Goal: Task Accomplishment & Management: Manage account settings

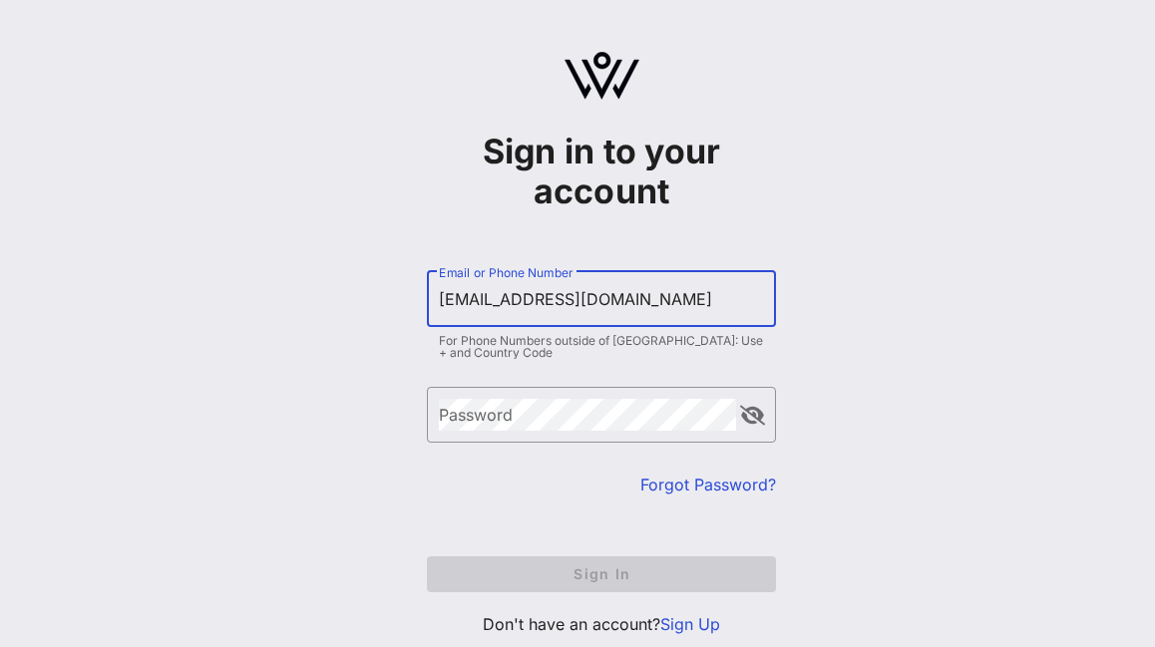
type input "[EMAIL_ADDRESS][DOMAIN_NAME]"
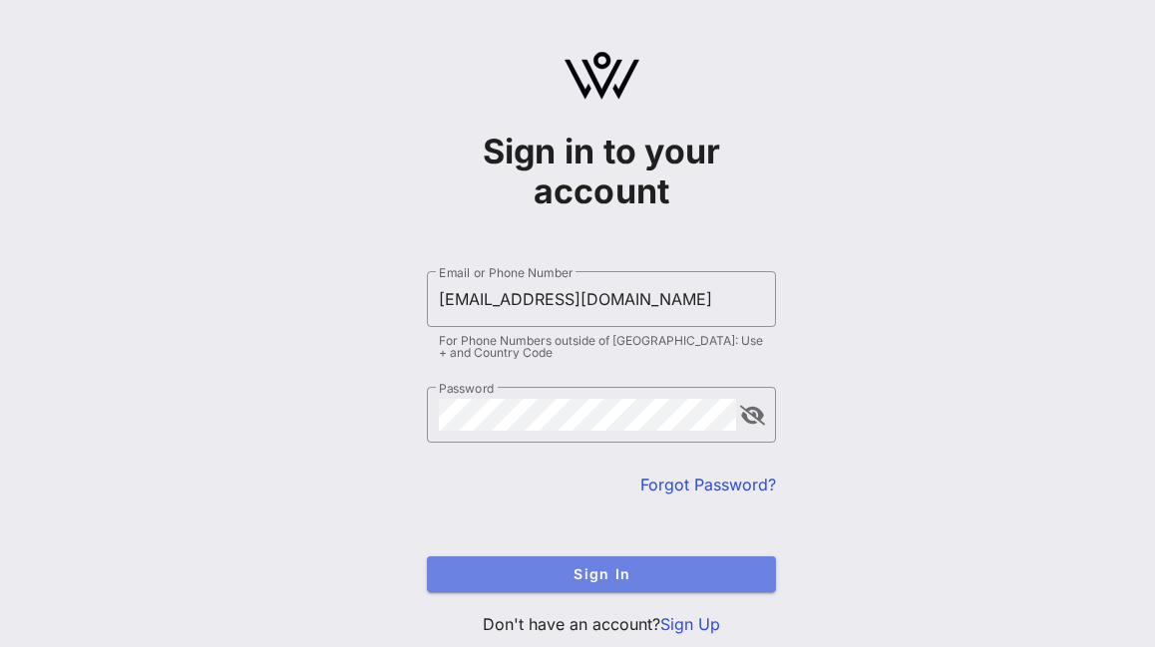
click at [572, 589] on button "Sign In" at bounding box center [601, 575] width 349 height 36
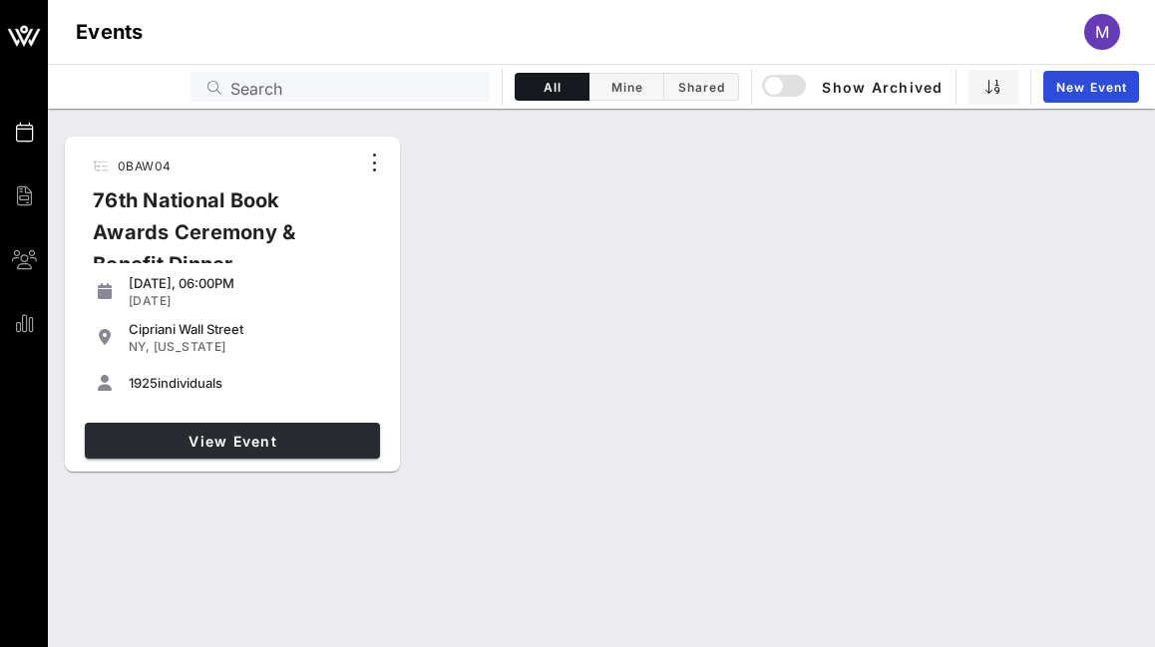
click at [346, 440] on span "View Event" at bounding box center [232, 441] width 279 height 17
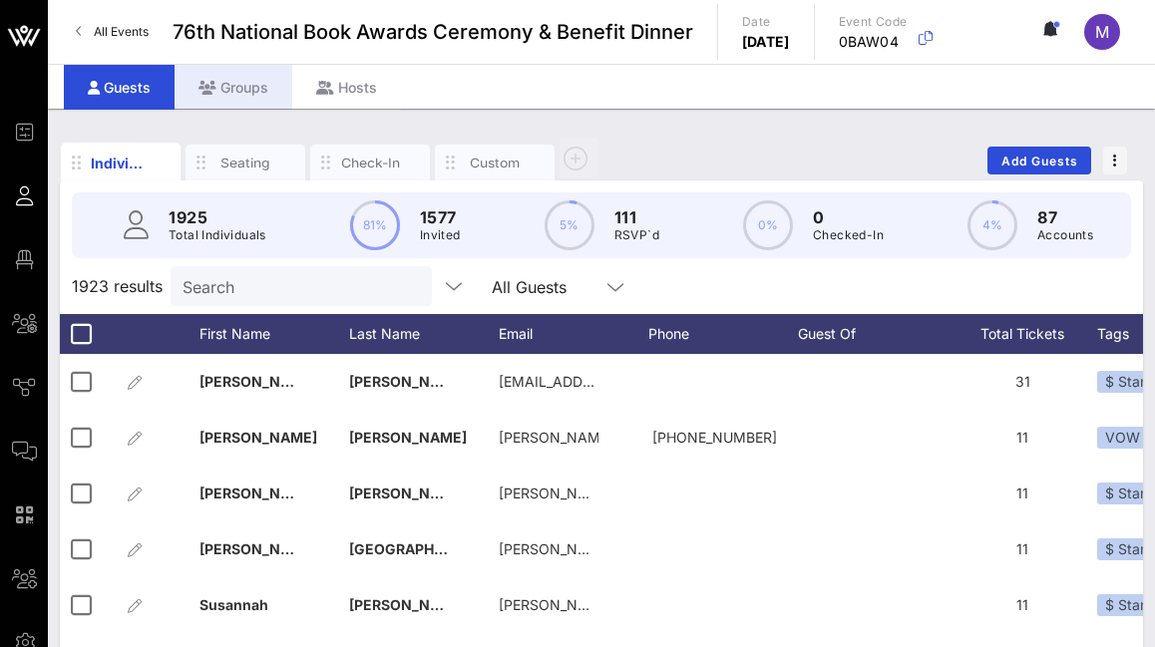
click at [240, 92] on div "Groups" at bounding box center [234, 87] width 118 height 45
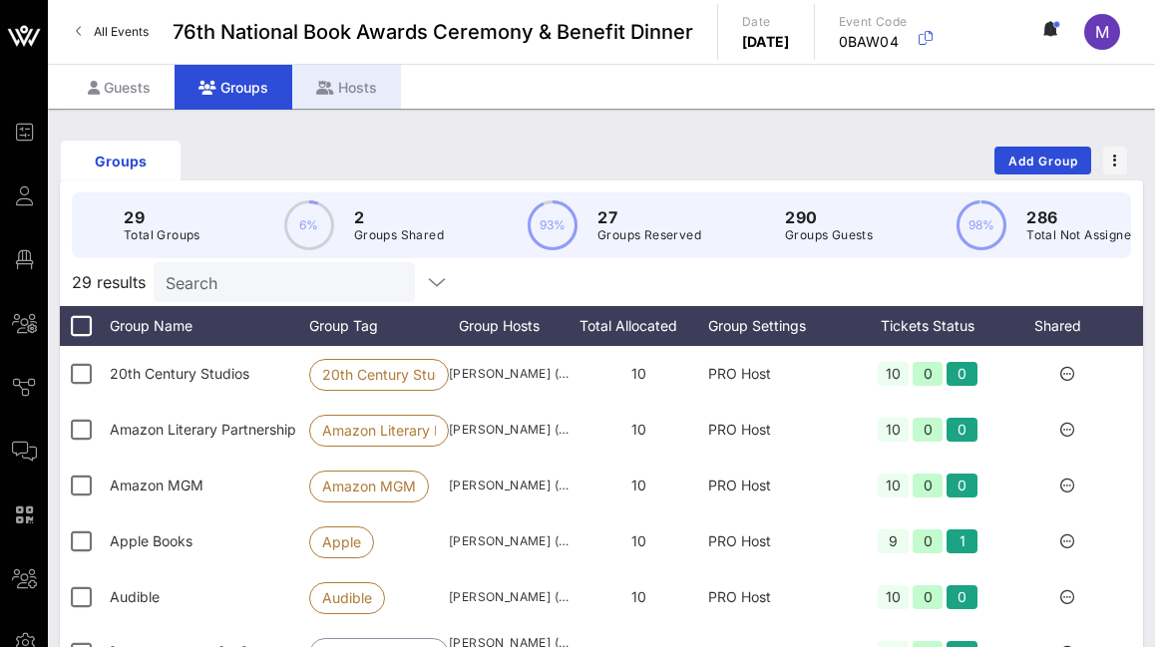
click at [338, 82] on div "Hosts" at bounding box center [346, 87] width 109 height 45
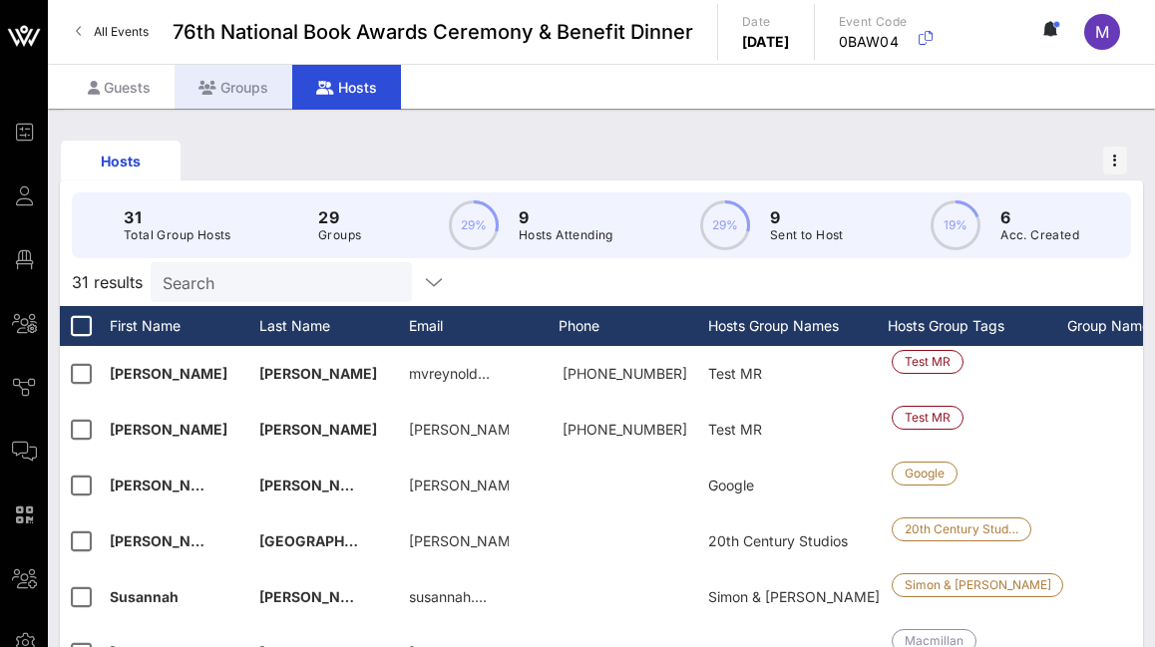
click at [244, 86] on div "Groups" at bounding box center [234, 87] width 118 height 45
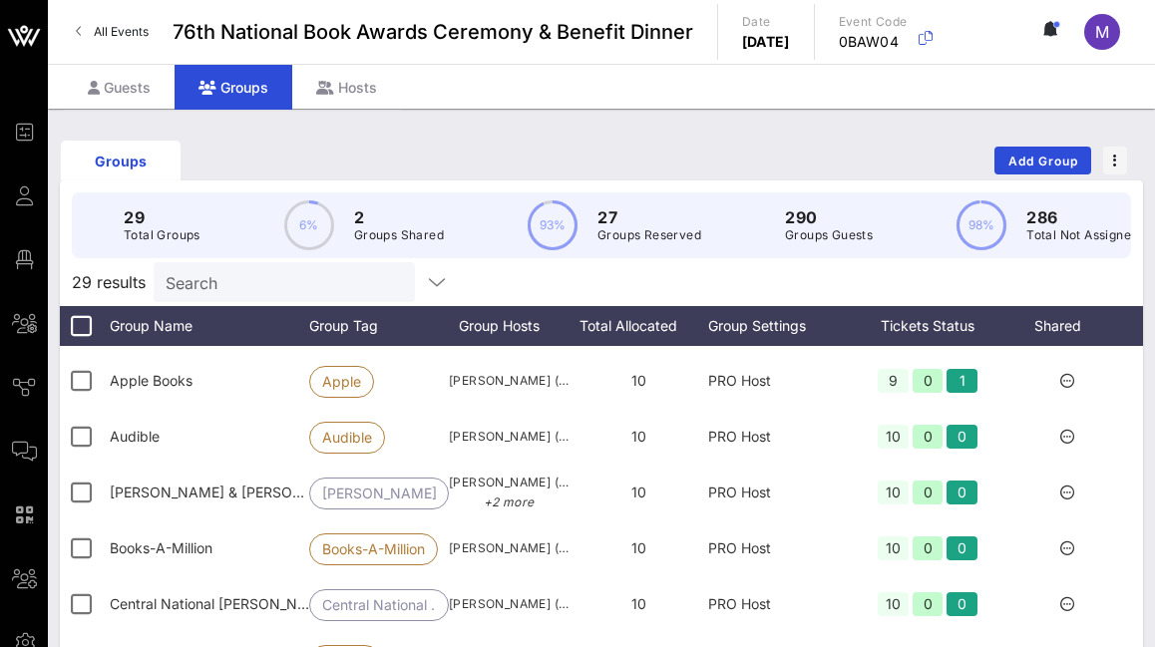
scroll to position [148, 0]
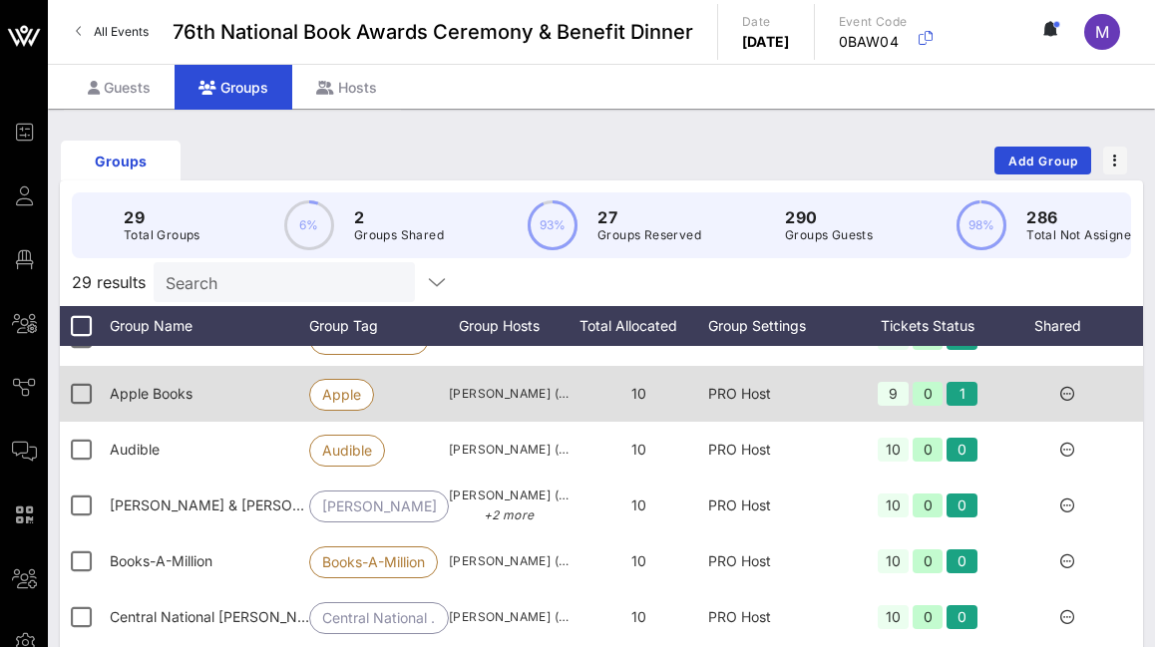
click at [1067, 392] on icon at bounding box center [1067, 394] width 14 height 14
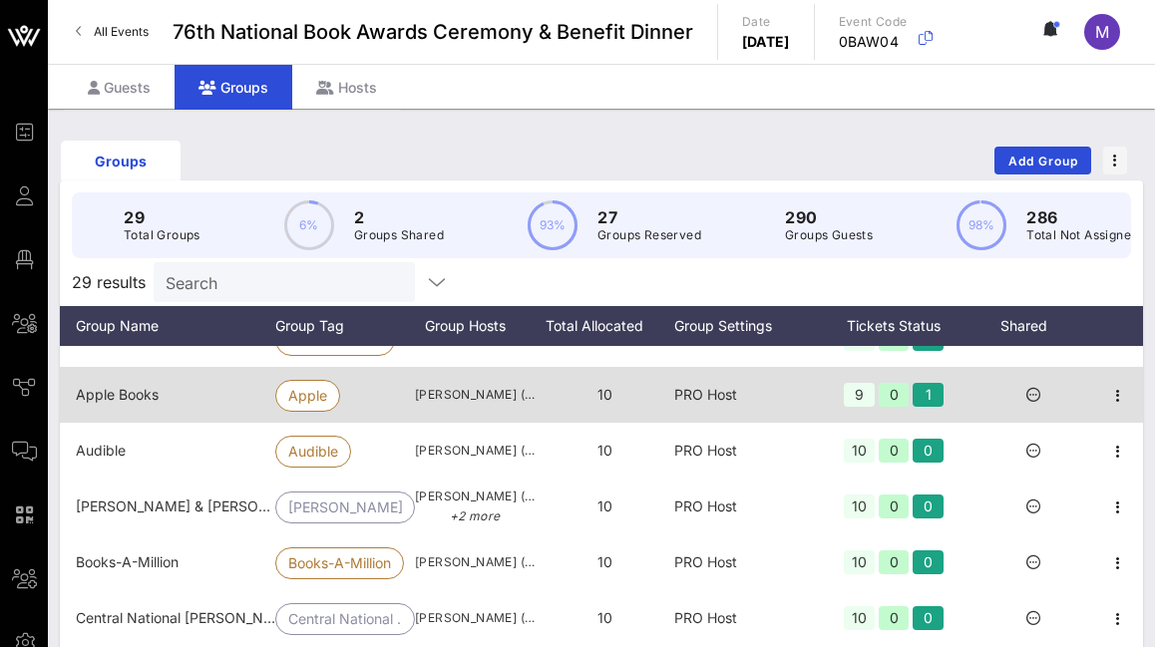
scroll to position [143, 49]
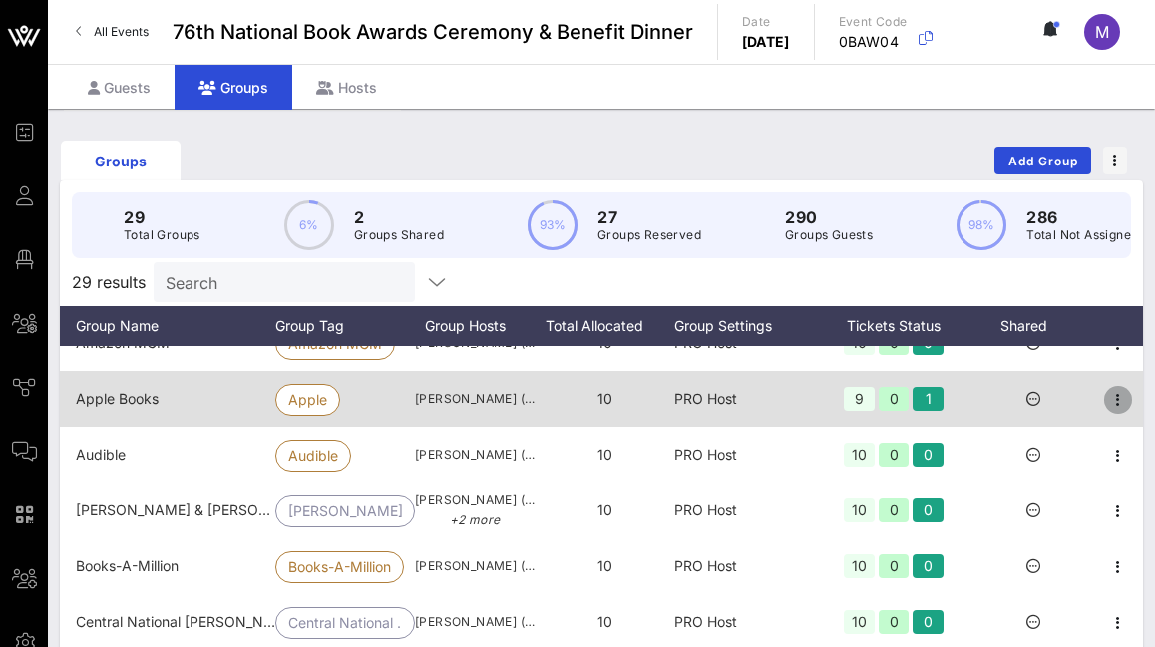
click at [1107, 400] on icon "button" at bounding box center [1118, 400] width 24 height 24
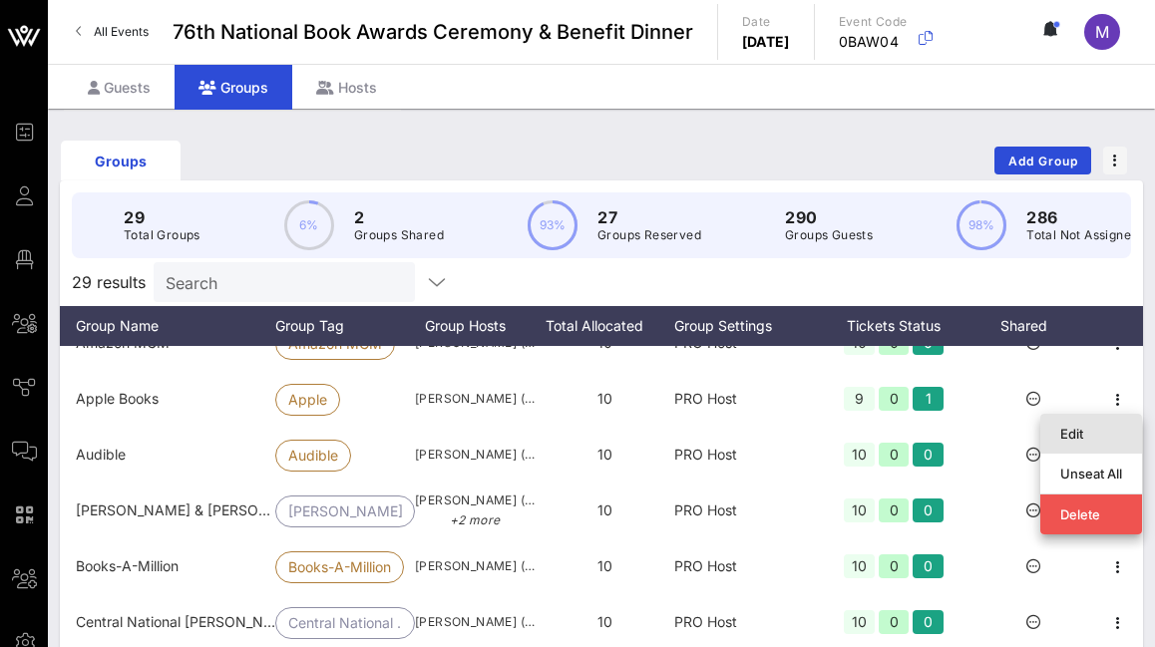
click at [1095, 426] on div "Edit" at bounding box center [1091, 434] width 62 height 16
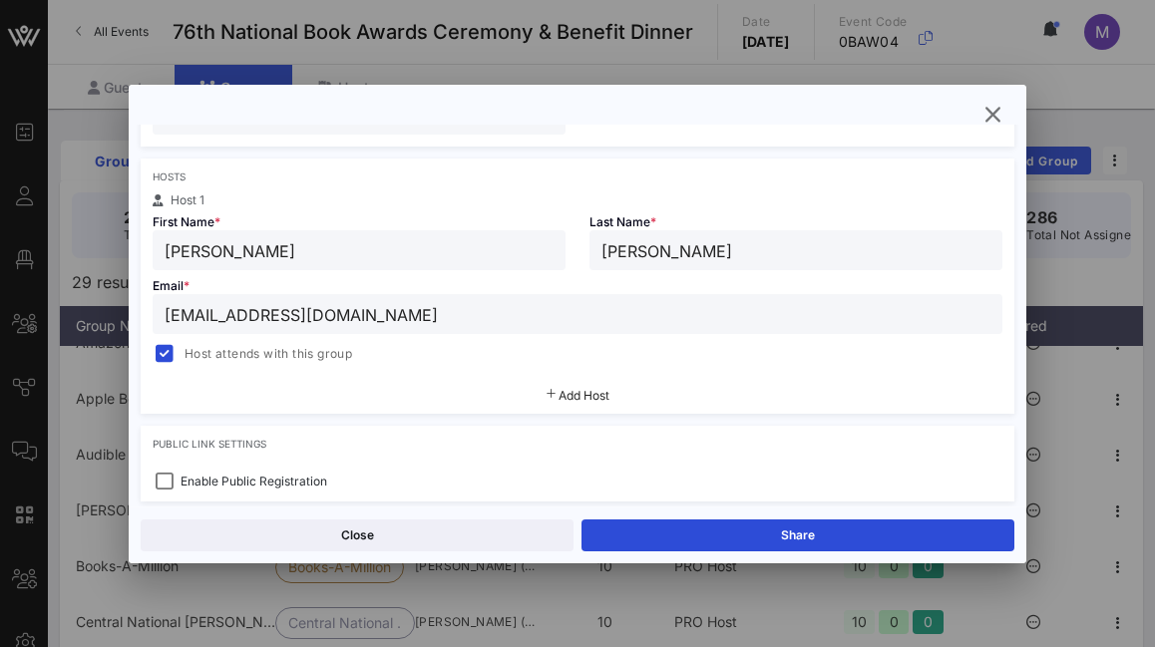
scroll to position [296, 0]
click at [172, 354] on div at bounding box center [165, 353] width 28 height 28
click at [994, 112] on icon "button" at bounding box center [993, 115] width 24 height 24
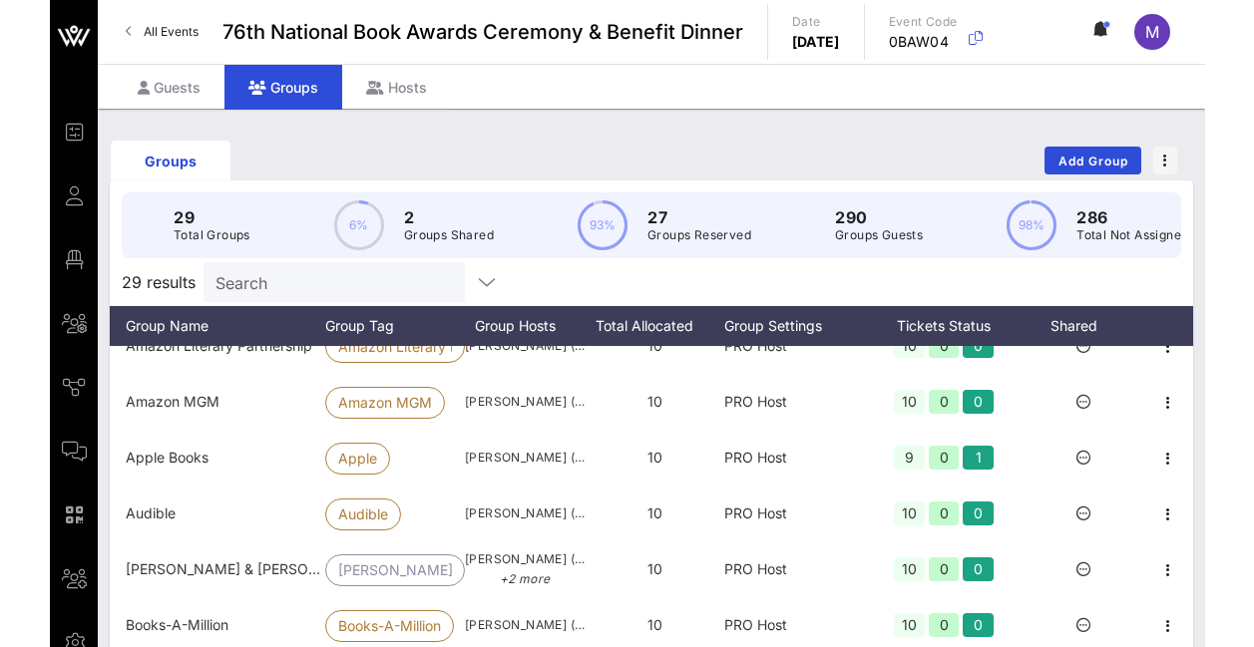
scroll to position [0, 0]
